Goal: Task Accomplishment & Management: Use online tool/utility

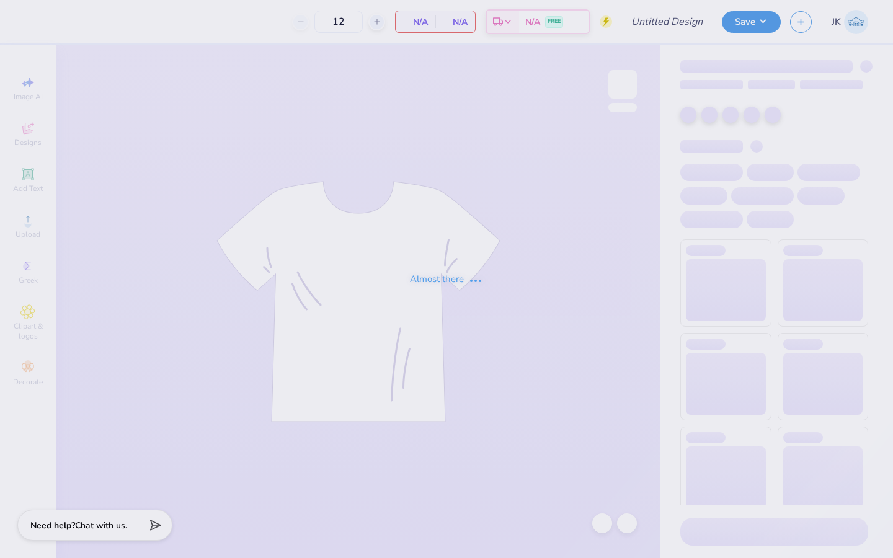
type input "Literacy Week Bear Crewneck 1"
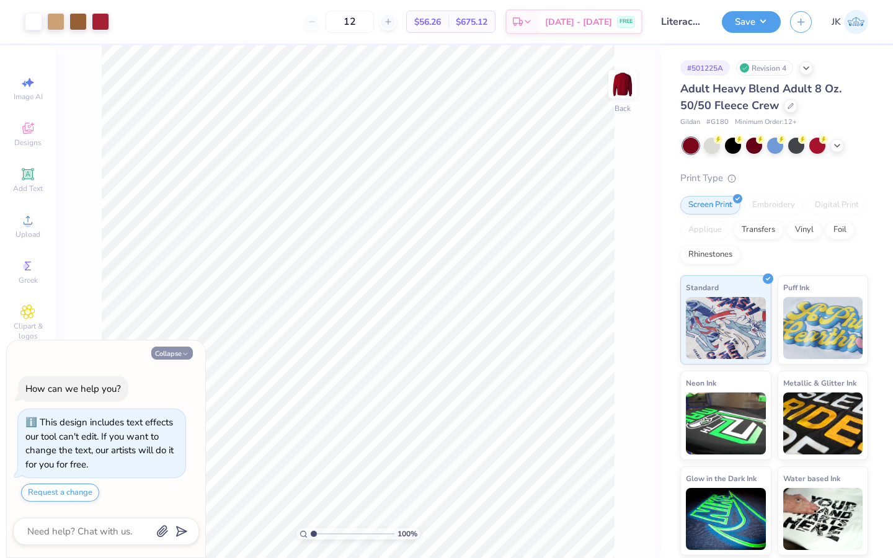
click at [184, 355] on icon "button" at bounding box center [185, 353] width 7 height 7
type textarea "x"
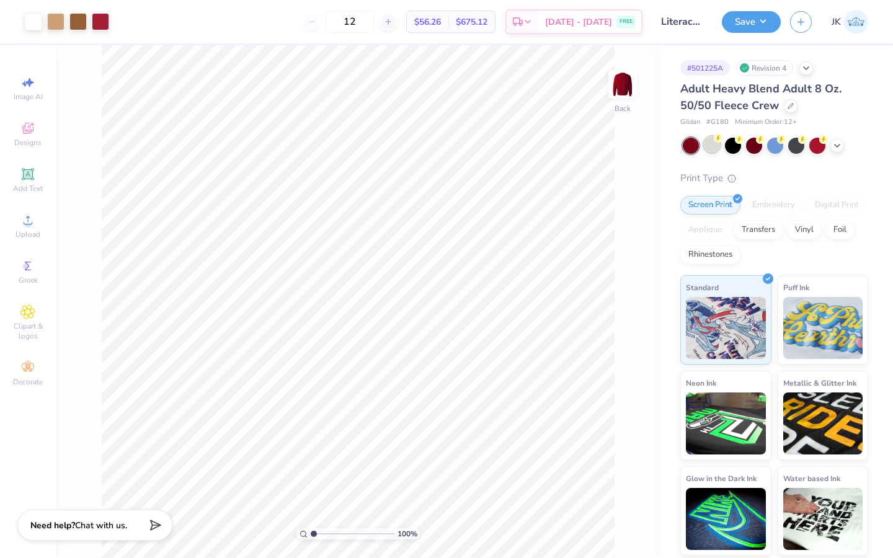
click at [715, 148] on div at bounding box center [712, 144] width 16 height 16
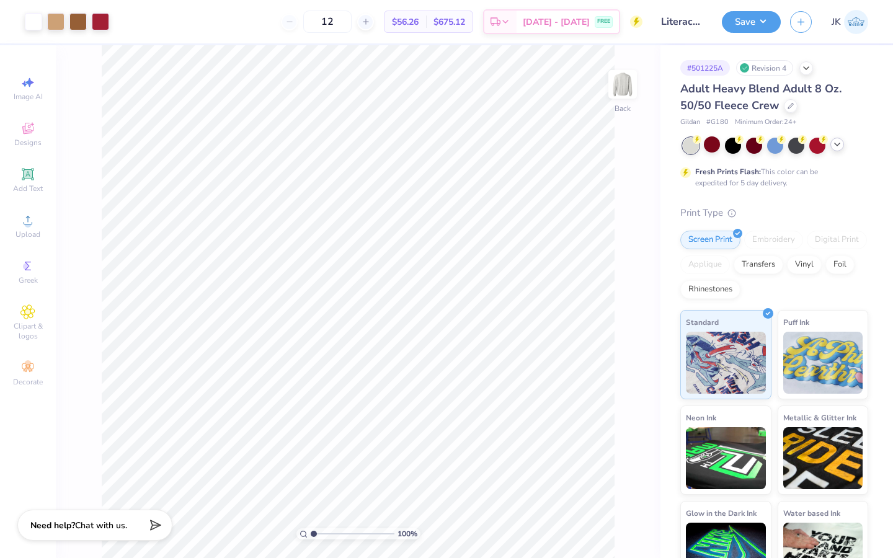
click at [838, 143] on icon at bounding box center [837, 145] width 10 height 10
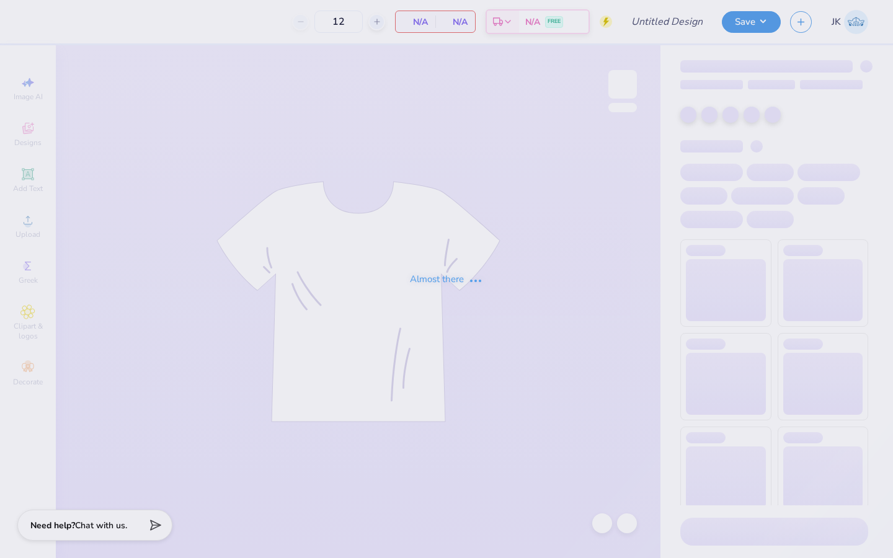
type input "Literacy Week Bear Crewneck 1"
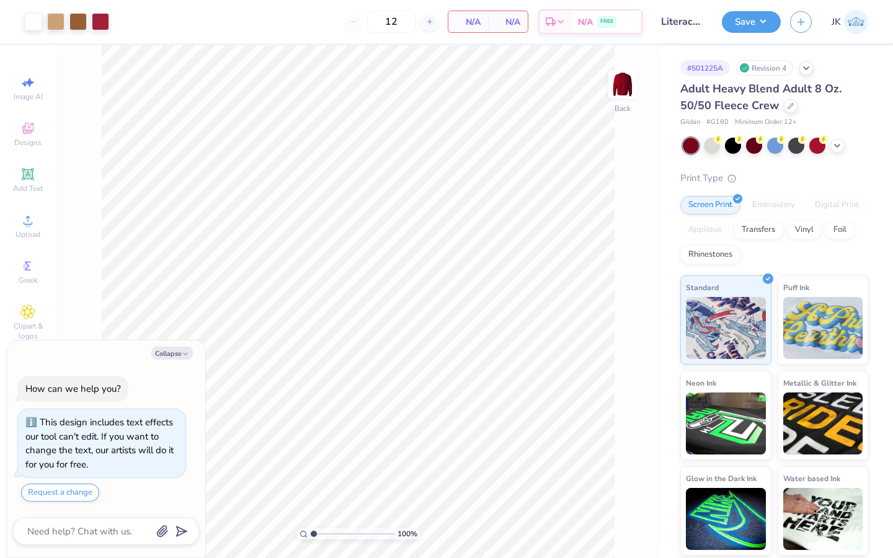
type textarea "x"
click at [374, 25] on input "12" at bounding box center [350, 22] width 48 height 22
type input "1"
type input "90"
click at [170, 361] on div "Collapse How can we help you? This design includes text effects our tool can't …" at bounding box center [106, 450] width 199 height 218
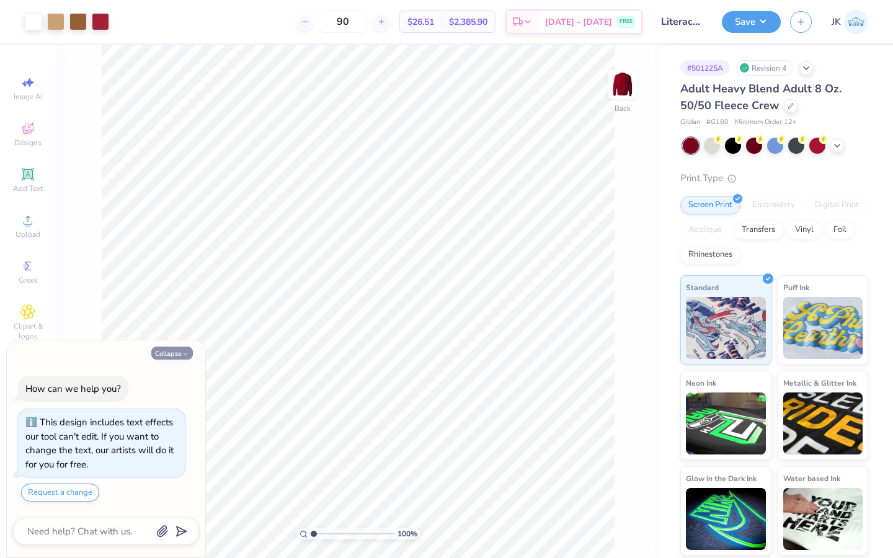
click at [174, 355] on button "Collapse" at bounding box center [172, 353] width 42 height 13
type textarea "x"
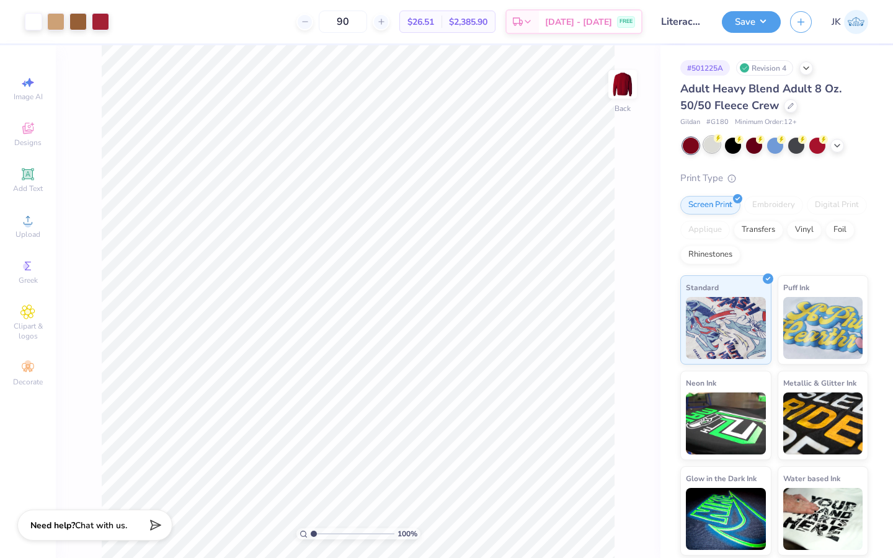
click at [707, 144] on div at bounding box center [712, 144] width 16 height 16
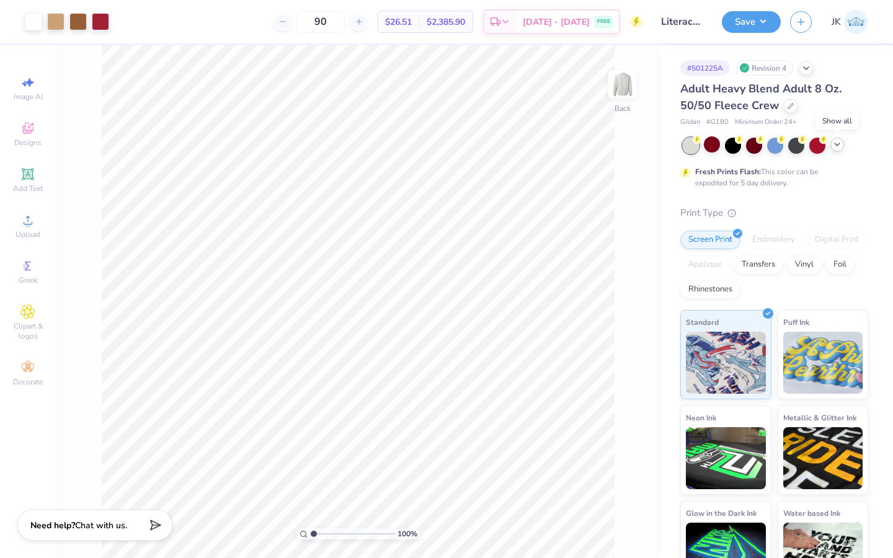
click at [835, 146] on icon at bounding box center [837, 145] width 10 height 10
